Goal: Check status: Check status

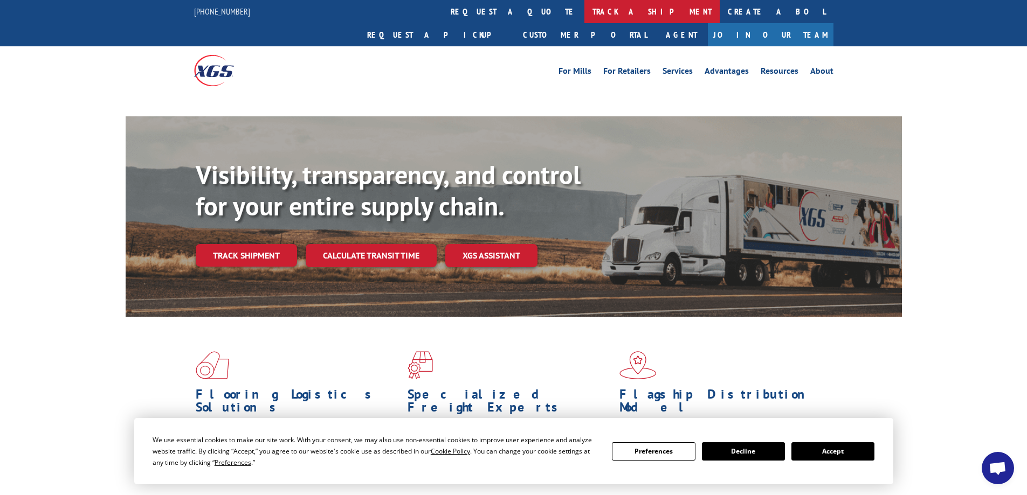
click at [584, 7] on link "track a shipment" at bounding box center [651, 11] width 135 height 23
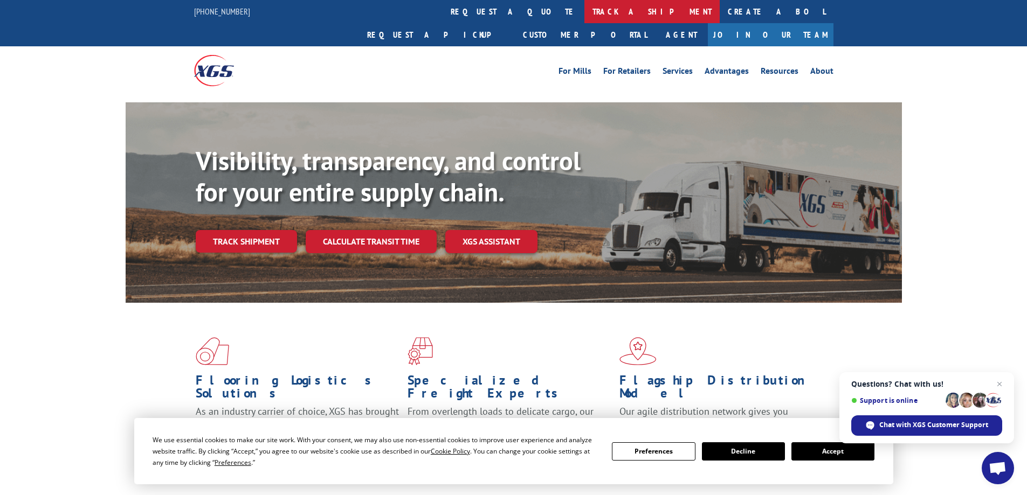
click at [584, 18] on link "track a shipment" at bounding box center [651, 11] width 135 height 23
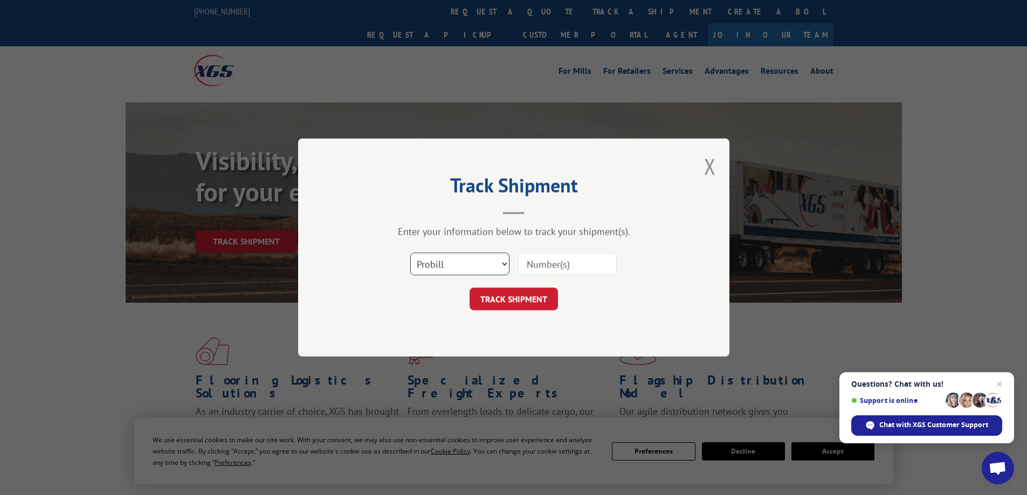
click at [426, 269] on select "Select category... Probill BOL PO" at bounding box center [459, 264] width 99 height 23
select select "bol"
click at [410, 253] on select "Select category... Probill BOL PO" at bounding box center [459, 264] width 99 height 23
click at [535, 259] on input at bounding box center [566, 264] width 99 height 23
paste input "5524038"
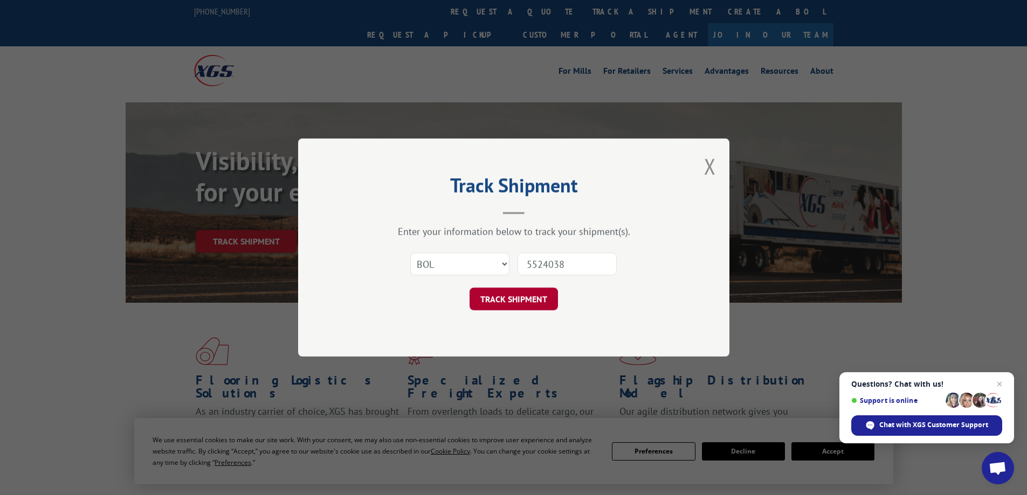
type input "5524038"
click at [518, 298] on button "TRACK SHIPMENT" at bounding box center [513, 299] width 88 height 23
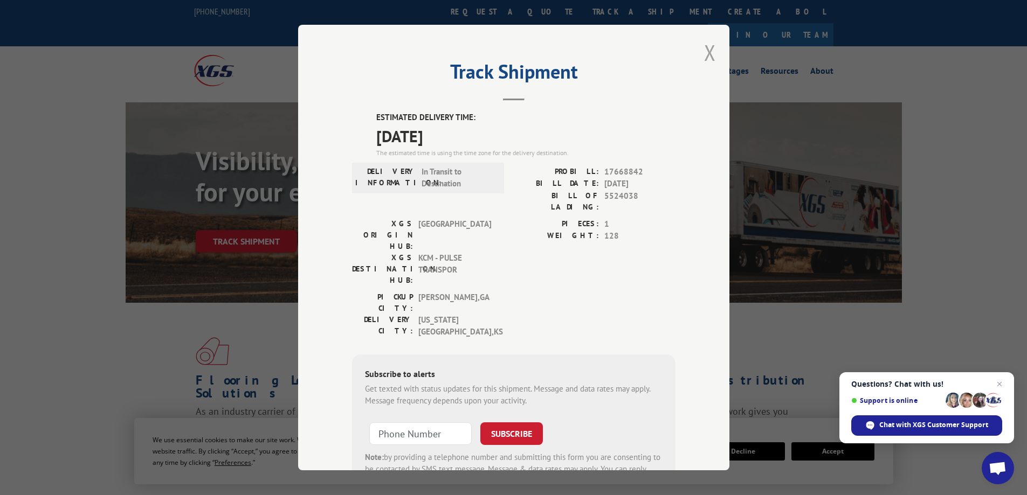
click at [704, 54] on button "Close modal" at bounding box center [710, 52] width 12 height 29
